Goal: Information Seeking & Learning: Learn about a topic

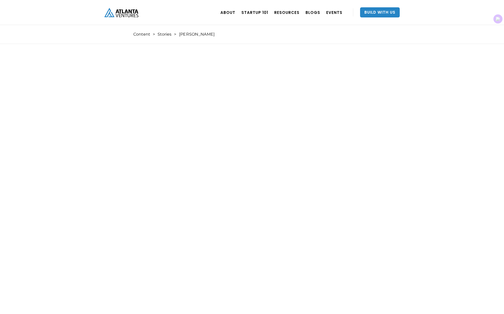
scroll to position [3, 0]
click at [285, 47] on div "STORIES" at bounding box center [287, 46] width 60 height 5
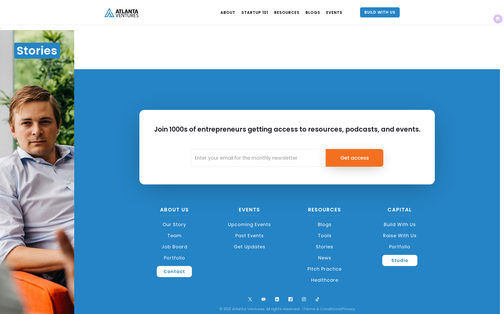
scroll to position [767, 0]
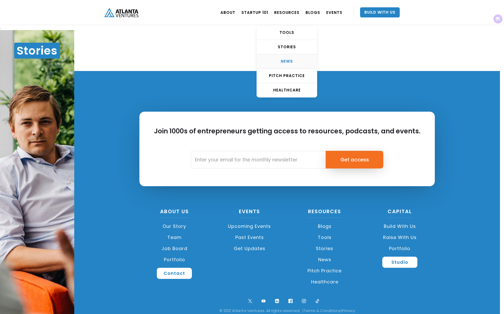
click at [294, 61] on div "NEWS" at bounding box center [287, 61] width 60 height 5
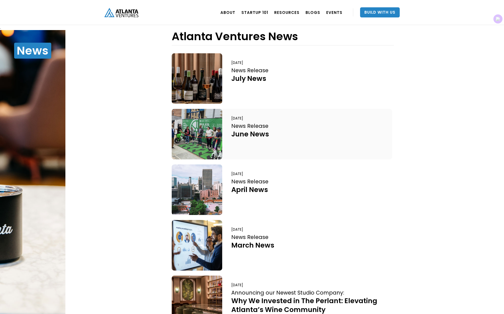
click at [188, 138] on div at bounding box center [197, 134] width 51 height 51
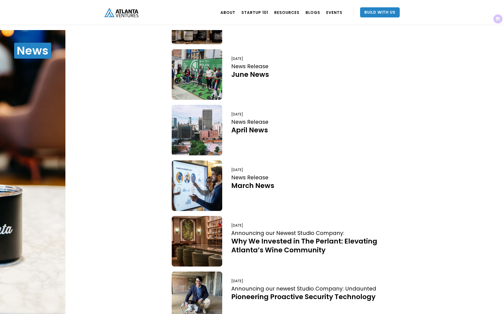
scroll to position [69, 0]
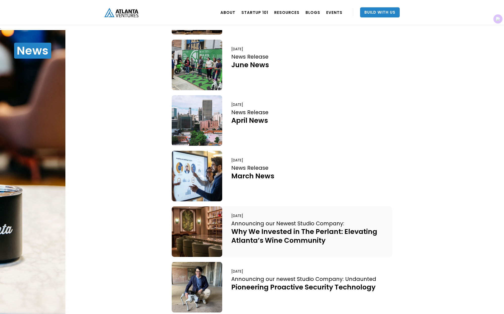
click at [185, 234] on div at bounding box center [197, 231] width 51 height 51
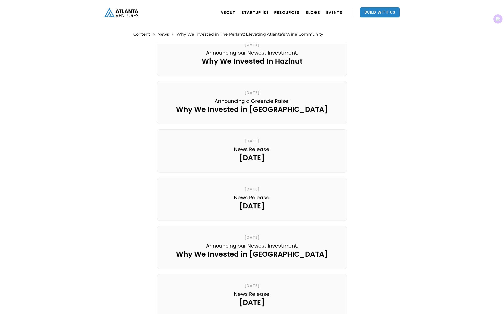
scroll to position [3477, 0]
